Goal: Information Seeking & Learning: Learn about a topic

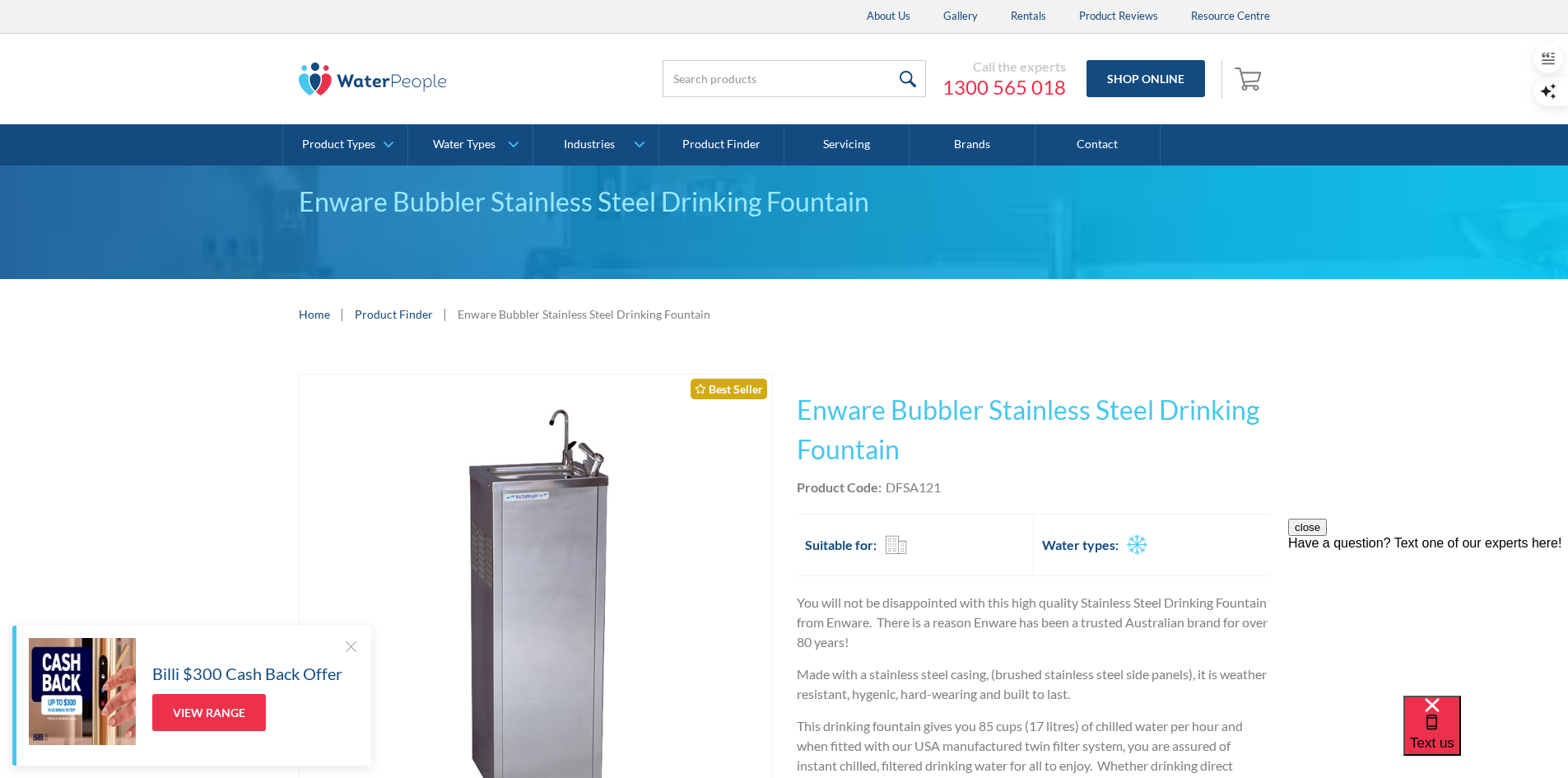
scroll to position [412, 0]
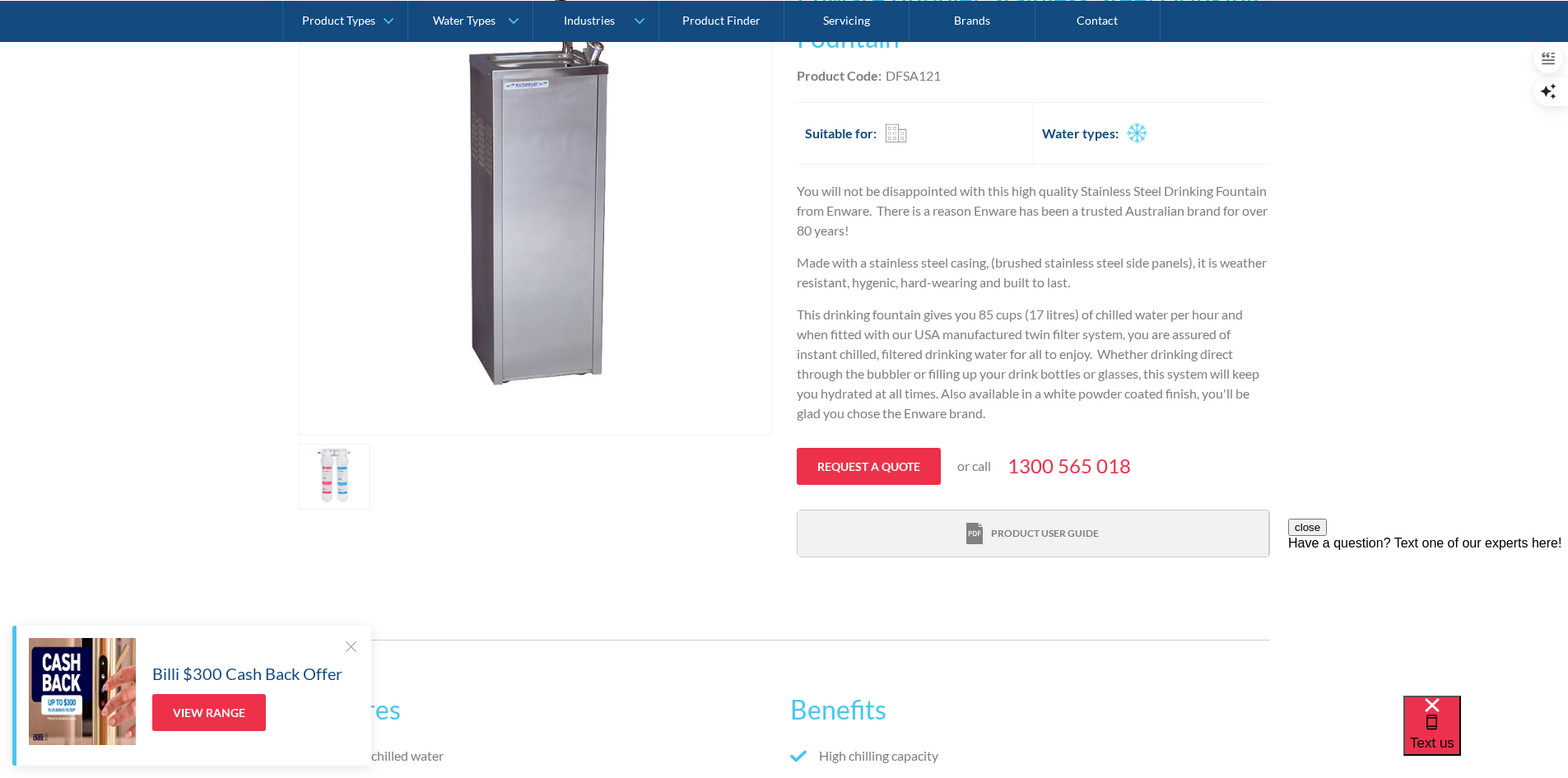
click at [1069, 534] on div "Product user guide" at bounding box center [1044, 533] width 108 height 15
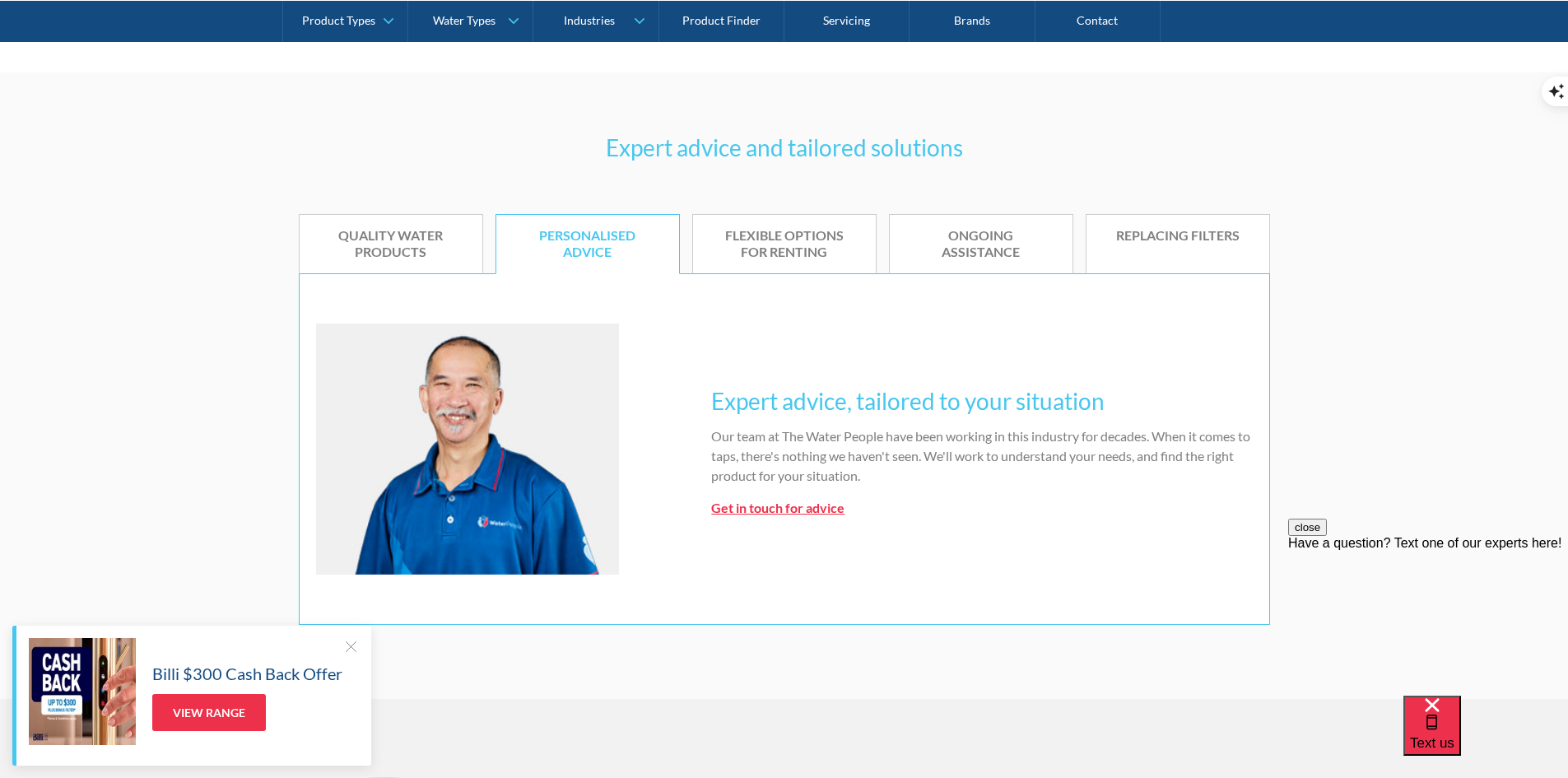
click at [1384, 213] on div "Expert advice and tailored solutions Quality water products Personalised advice…" at bounding box center [784, 385] width 1568 height 626
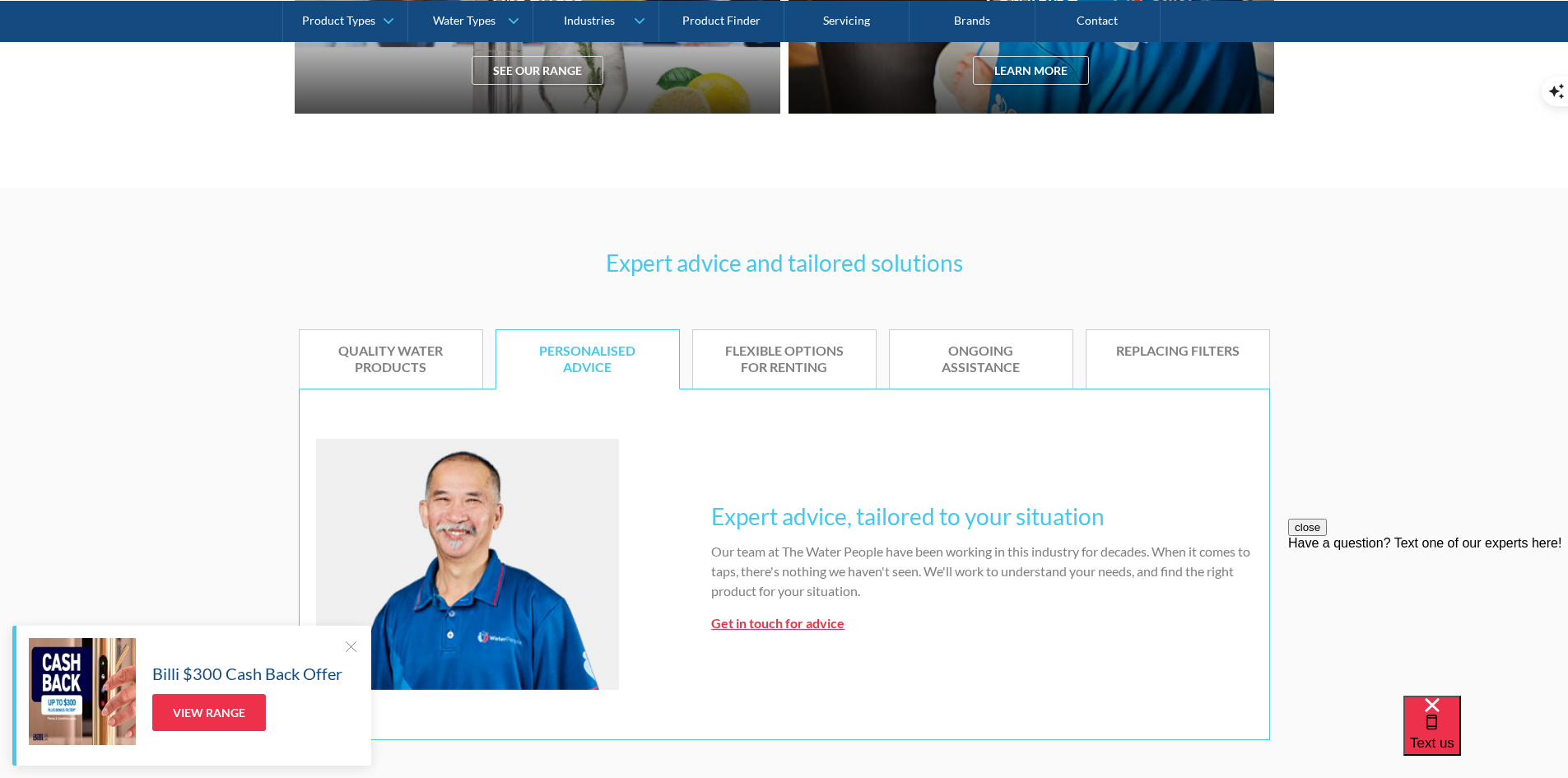
scroll to position [412, 0]
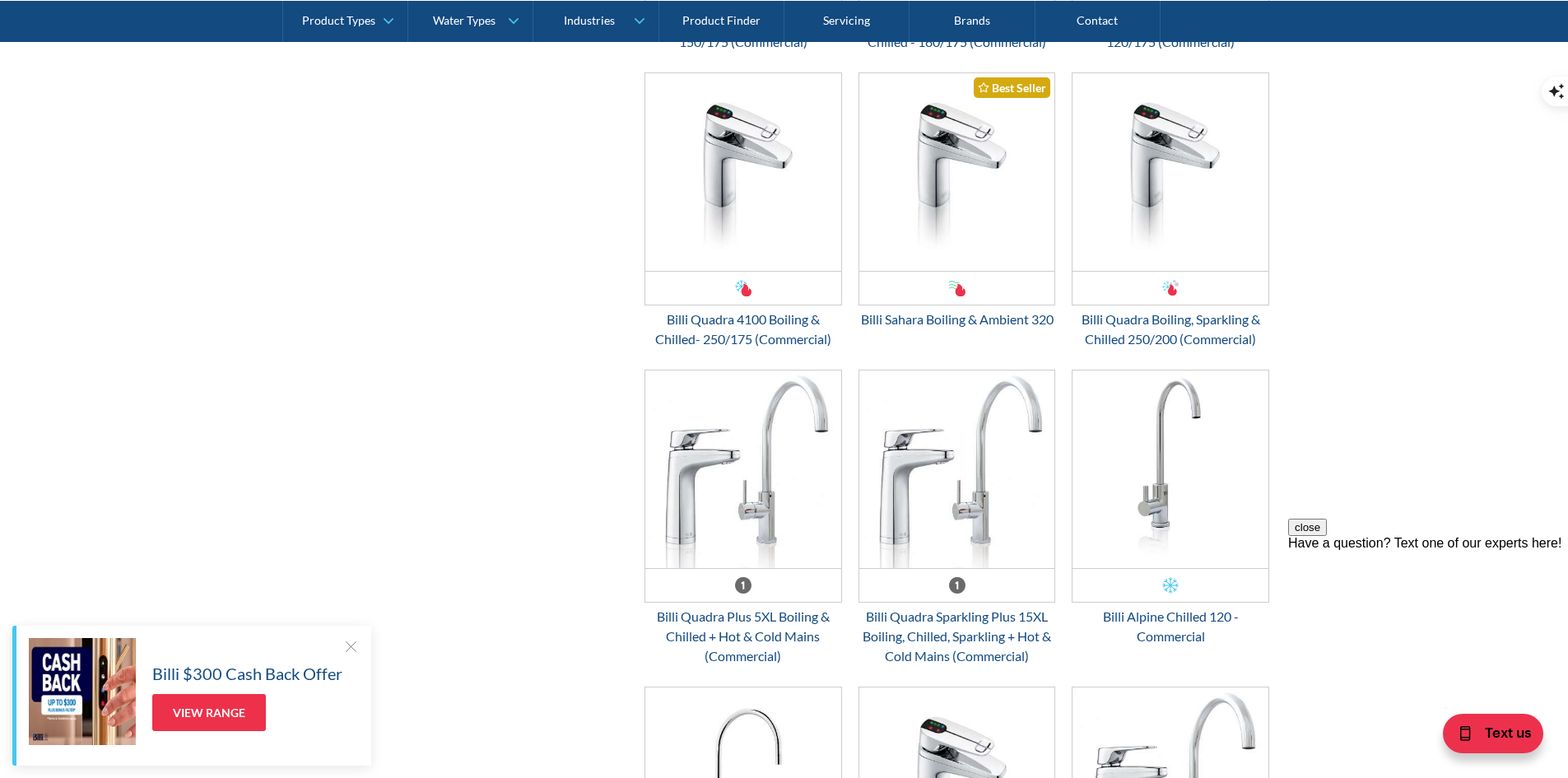
scroll to position [4114, 0]
